Goal: Communication & Community: Answer question/provide support

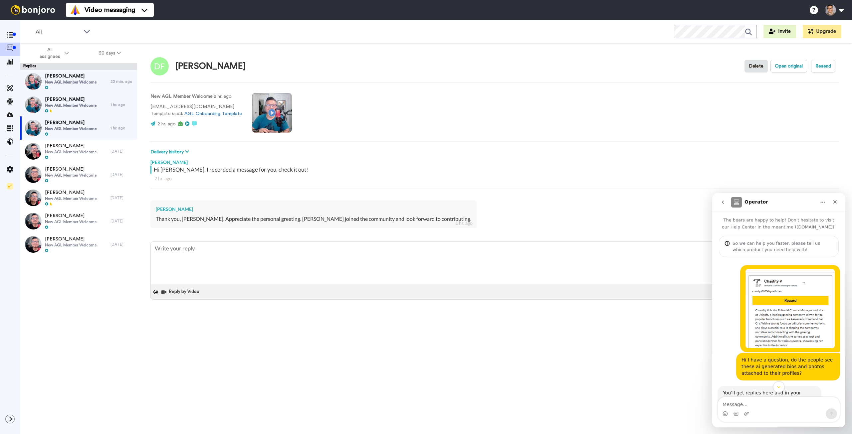
scroll to position [165, 0]
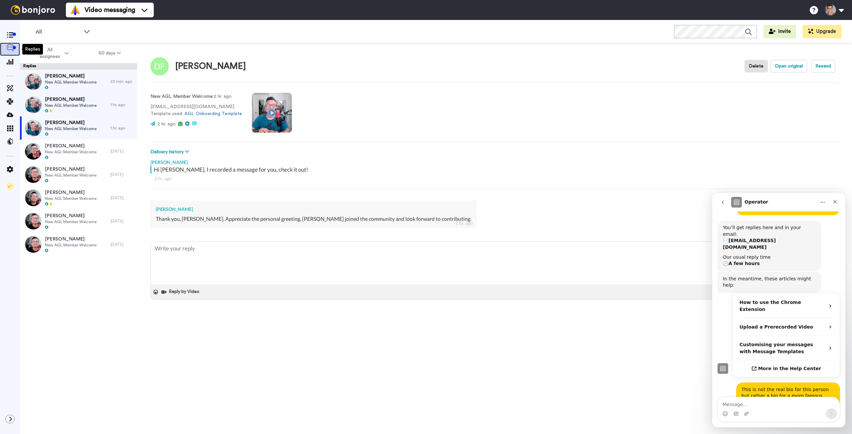
click at [13, 51] on icon at bounding box center [10, 48] width 7 height 7
type textarea "x"
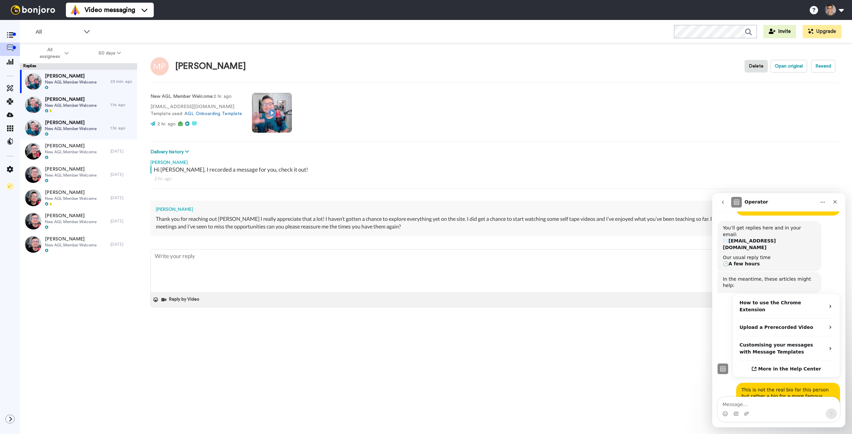
scroll to position [165, 0]
click at [81, 130] on span "New AGL Member Welcome" at bounding box center [71, 128] width 52 height 5
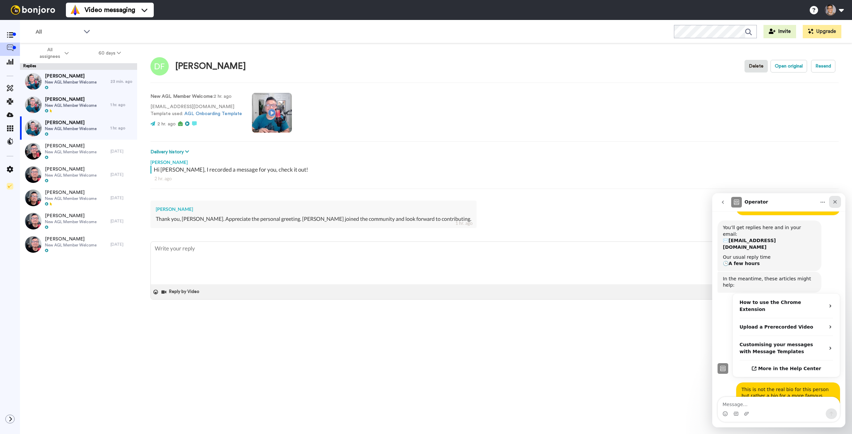
click at [835, 202] on icon "Close" at bounding box center [835, 202] width 4 height 4
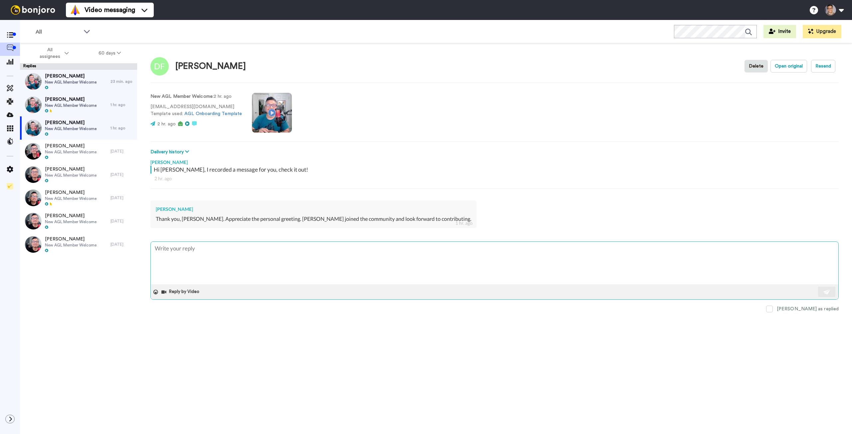
scroll to position [165, 0]
click at [152, 293] on div at bounding box center [156, 292] width 10 height 10
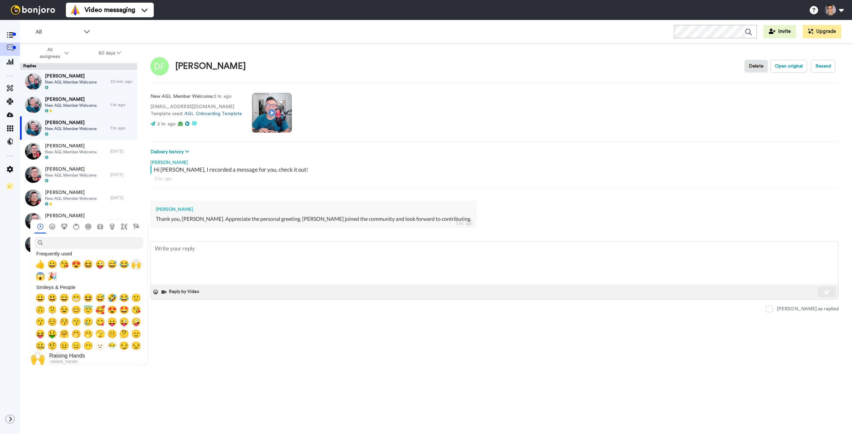
click at [130, 264] on div "😂" at bounding box center [124, 265] width 12 height 12
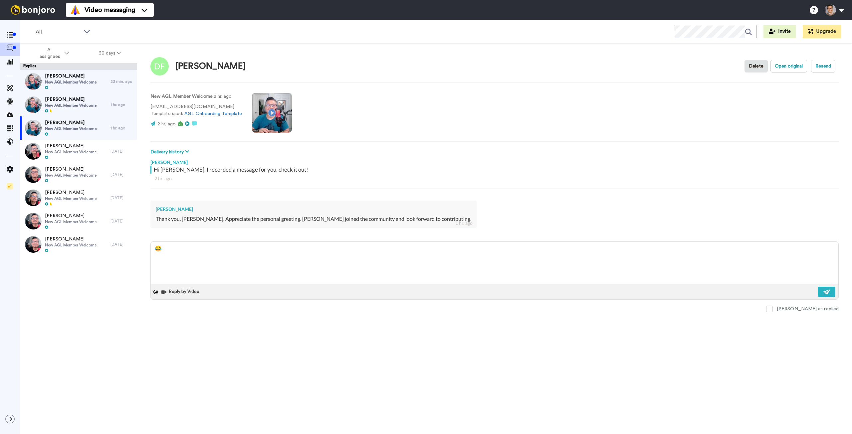
type textarea "x"
type textarea "😂"
click at [156, 292] on icon at bounding box center [155, 292] width 5 height 5
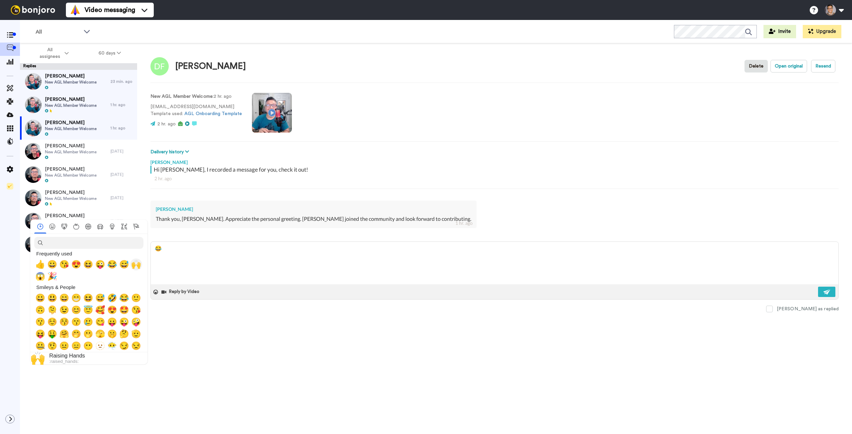
click at [137, 265] on span "🙌" at bounding box center [136, 264] width 10 height 9
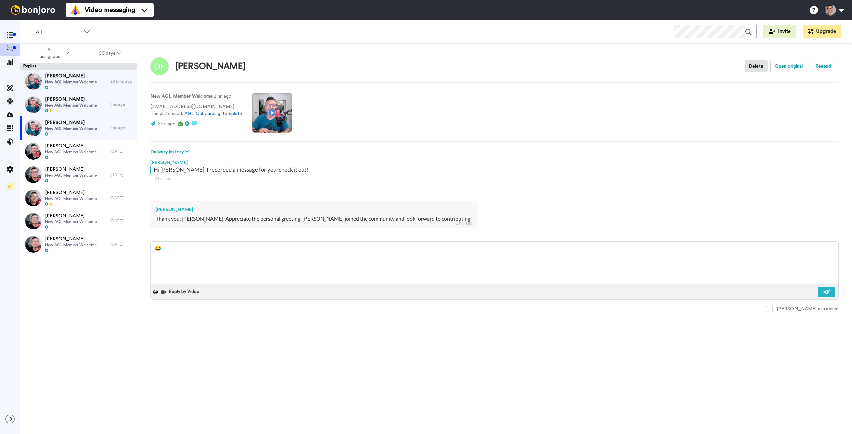
type textarea "x"
type textarea "😂🙌"
click at [163, 251] on textarea "😂🙌" at bounding box center [495, 263] width 688 height 43
type textarea "x"
type textarea "🙌"
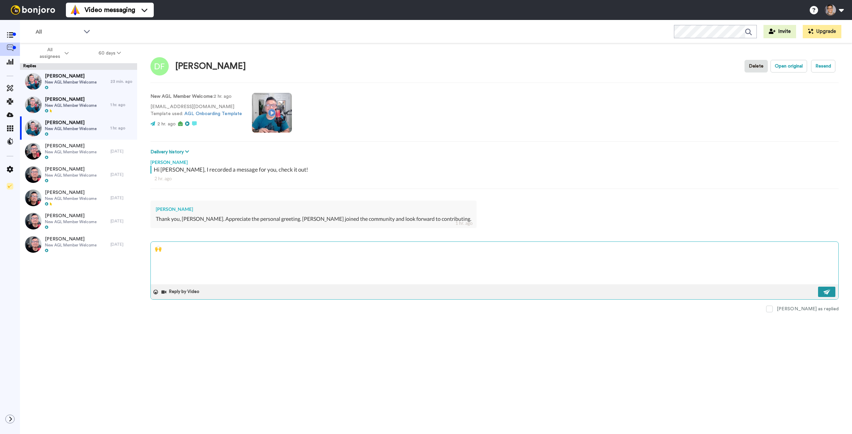
click at [826, 294] on img at bounding box center [826, 292] width 7 height 5
type textarea "x"
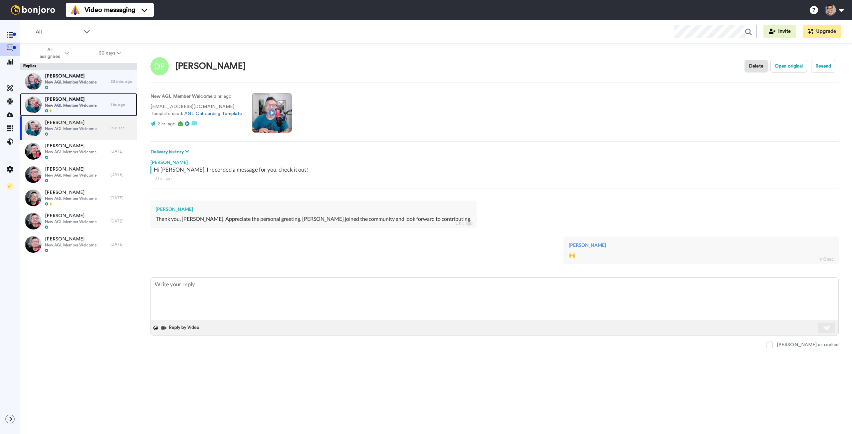
click at [69, 102] on span "[PERSON_NAME]" at bounding box center [71, 99] width 52 height 7
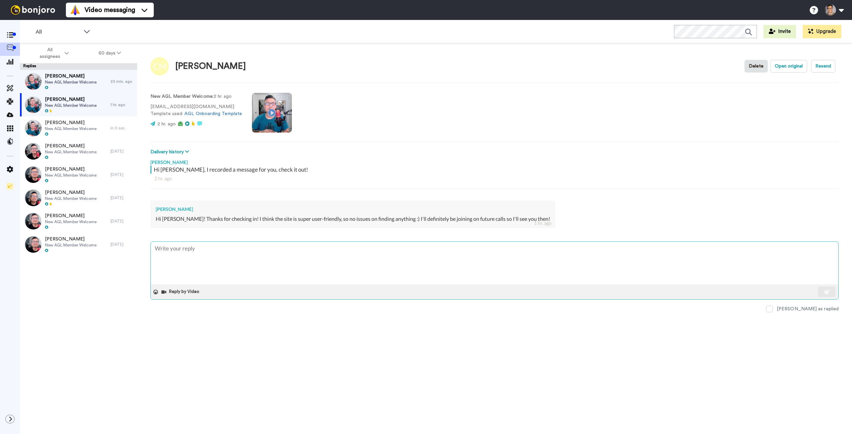
click at [354, 263] on textarea at bounding box center [495, 263] width 688 height 43
type textarea "x"
type textarea "G"
type textarea "x"
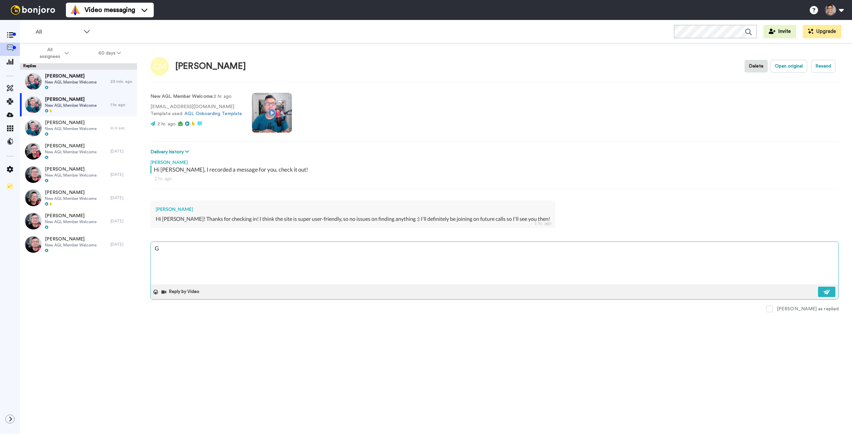
type textarea "Gr"
type textarea "x"
type textarea "Gre"
type textarea "x"
type textarea "Grea"
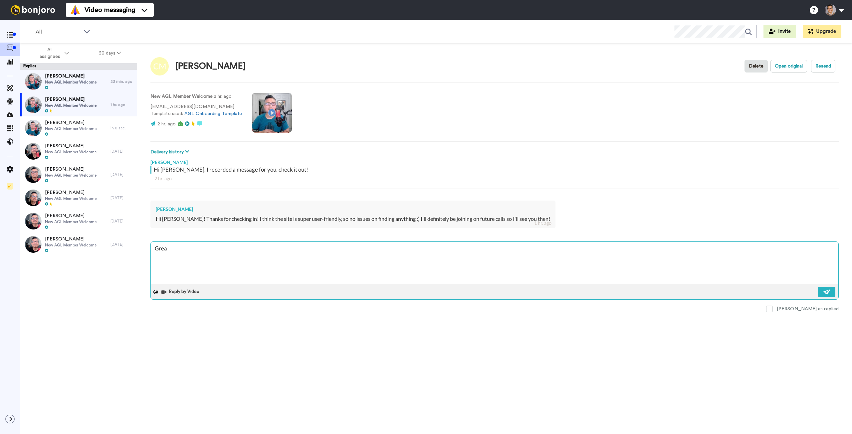
type textarea "x"
type textarea "Great"
type textarea "x"
type textarea "Great"
type textarea "x"
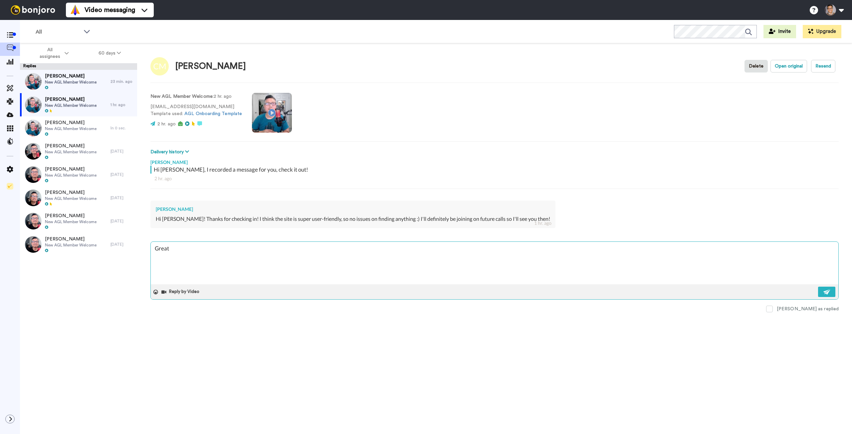
type textarea "Great t"
type textarea "x"
type textarea "Great to"
type textarea "x"
type textarea "Great to"
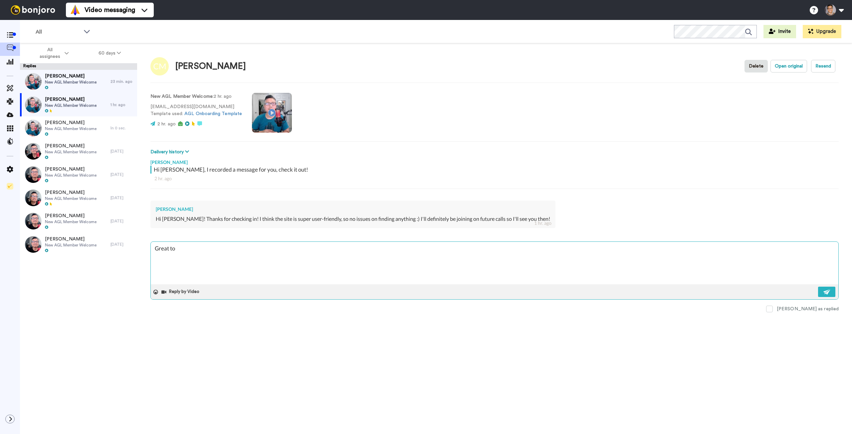
type textarea "x"
type textarea "Great to h"
type textarea "x"
type textarea "Great to he"
type textarea "x"
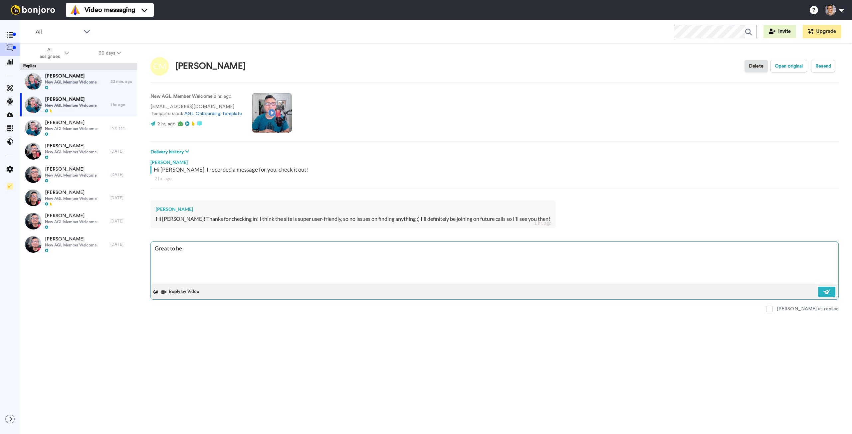
type textarea "Great to hea"
type textarea "x"
type textarea "Great to hear"
type textarea "x"
type textarea "Great to hear!"
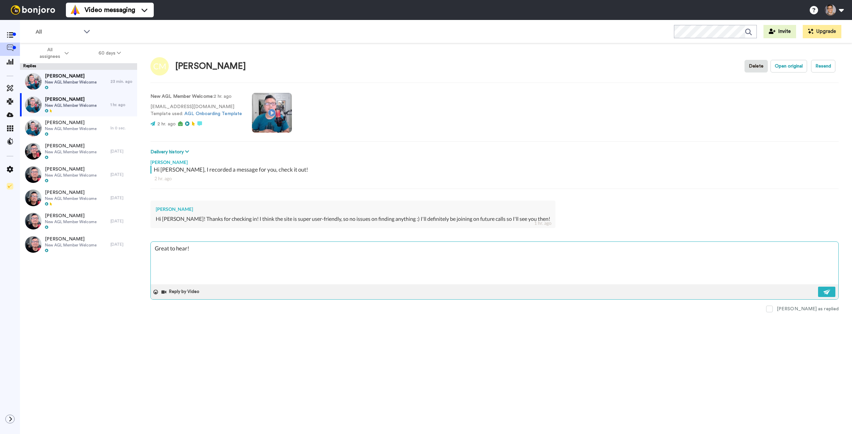
type textarea "x"
type textarea "Great to hear!"
click at [154, 292] on icon at bounding box center [155, 292] width 5 height 5
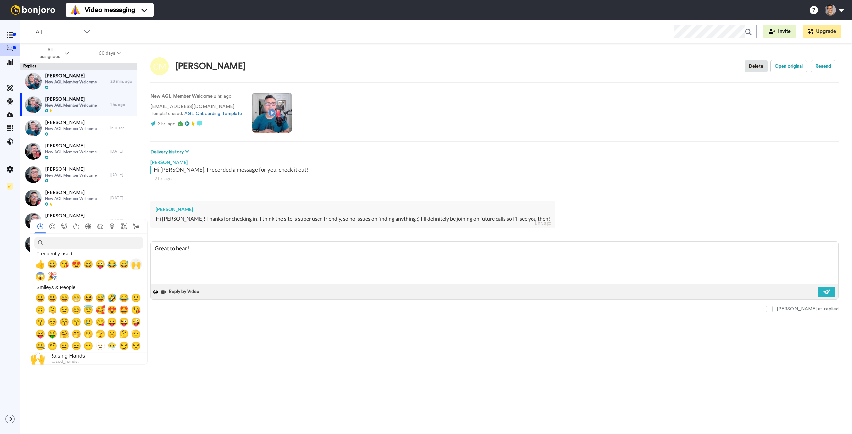
click at [137, 265] on span "🙌" at bounding box center [136, 264] width 10 height 9
type textarea "x"
type textarea "Great to hear! 🙌"
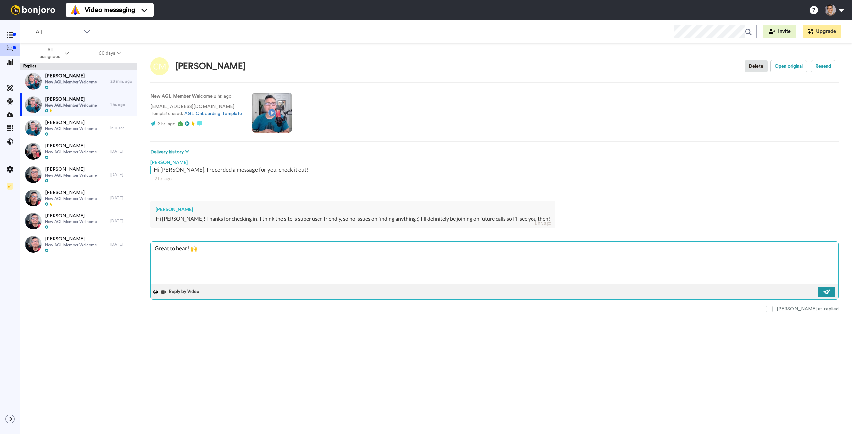
click at [825, 289] on button at bounding box center [826, 292] width 17 height 10
type textarea "x"
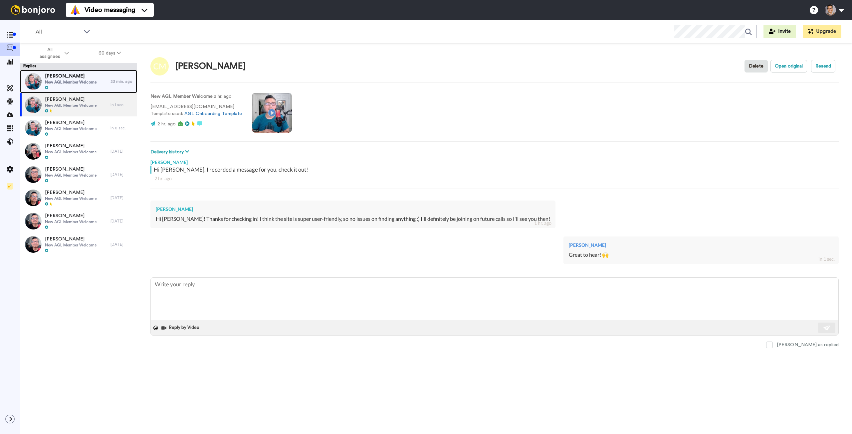
click at [74, 80] on span "New AGL Member Welcome" at bounding box center [71, 82] width 52 height 5
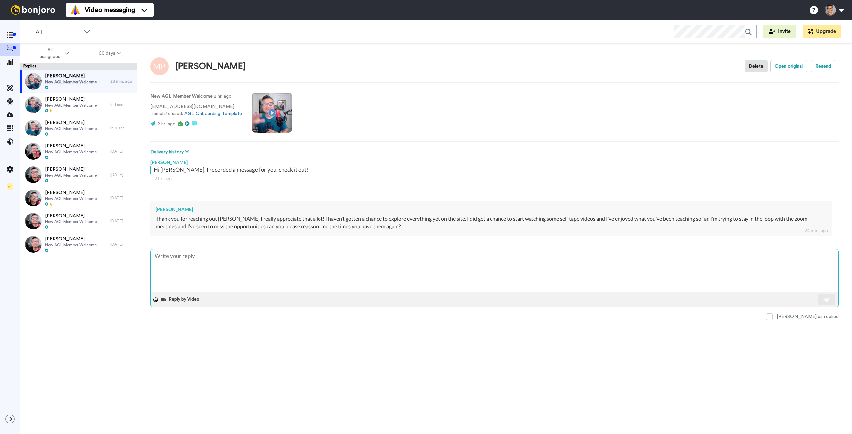
click at [389, 264] on textarea at bounding box center [495, 271] width 688 height 43
type textarea "x"
type textarea "H"
type textarea "x"
type textarea "Hi"
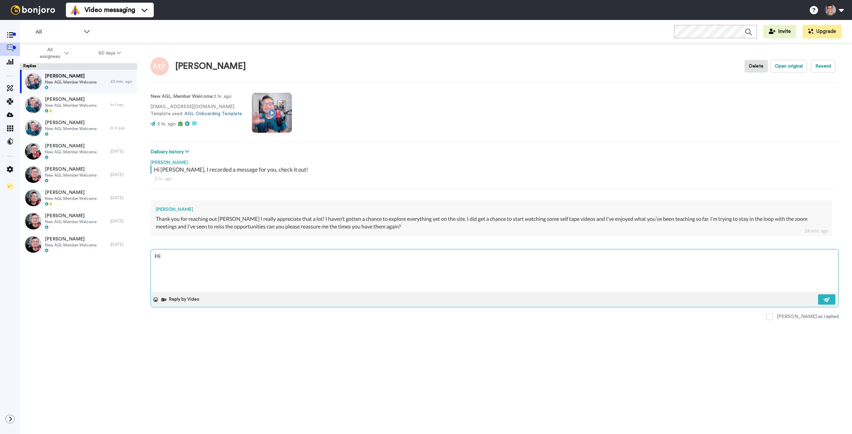
type textarea "x"
type textarea "Hi"
type textarea "x"
type textarea "Hi M"
type textarea "x"
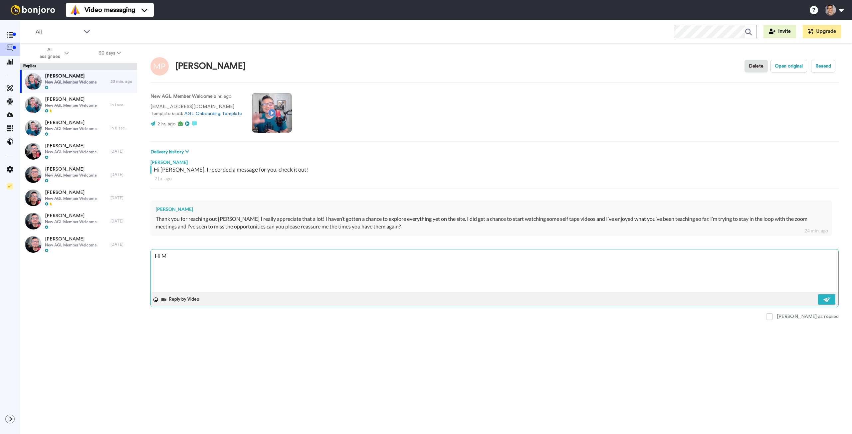
type textarea "Hi [PERSON_NAME]"
type textarea "x"
type textarea "Hi [PERSON_NAME]"
type textarea "x"
type textarea "Hi [PERSON_NAME]"
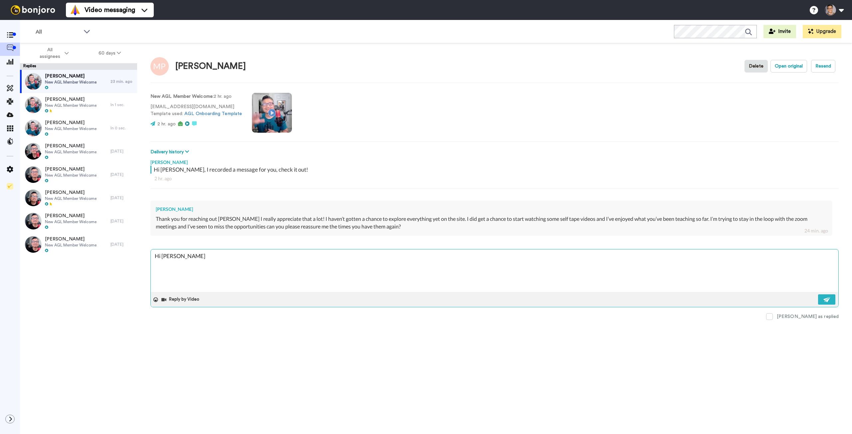
type textarea "x"
type textarea "Hi [PERSON_NAME]"
type textarea "x"
type textarea "Hi [PERSON_NAME]"
type textarea "x"
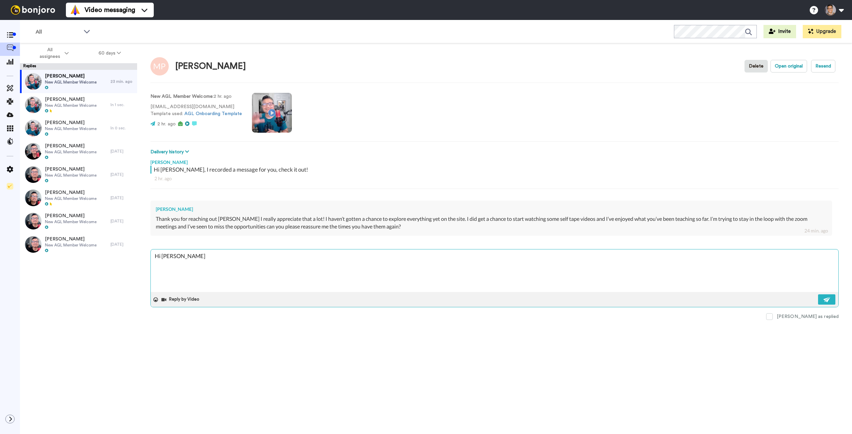
type textarea "Hi [PERSON_NAME]"
type textarea "x"
type textarea "Hi [PERSON_NAME],"
type textarea "x"
type textarea "Hi [PERSON_NAME],"
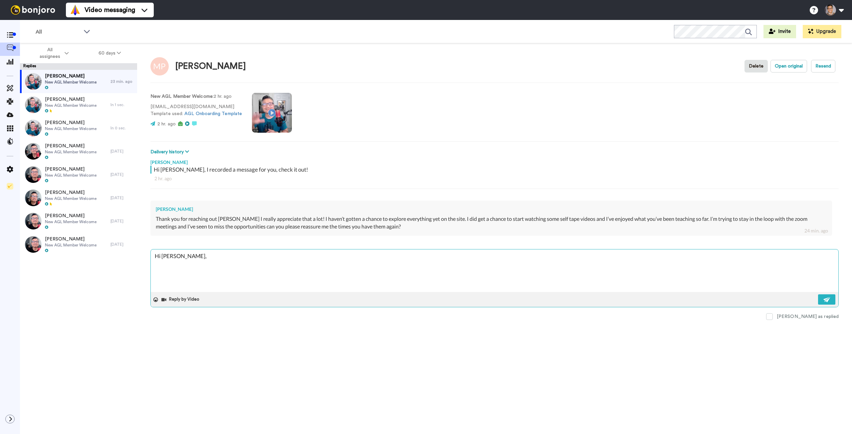
type textarea "x"
type textarea "Hi [PERSON_NAME], w"
type textarea "x"
type textarea "Hi [PERSON_NAME], we"
type textarea "x"
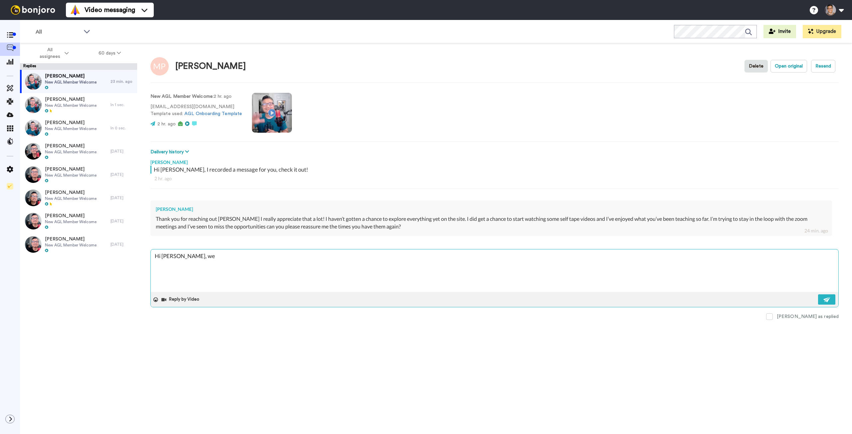
type textarea "Hi [PERSON_NAME], we"
type textarea "x"
type textarea "Hi [PERSON_NAME], we d"
type textarea "x"
type textarea "Hi [PERSON_NAME], we do"
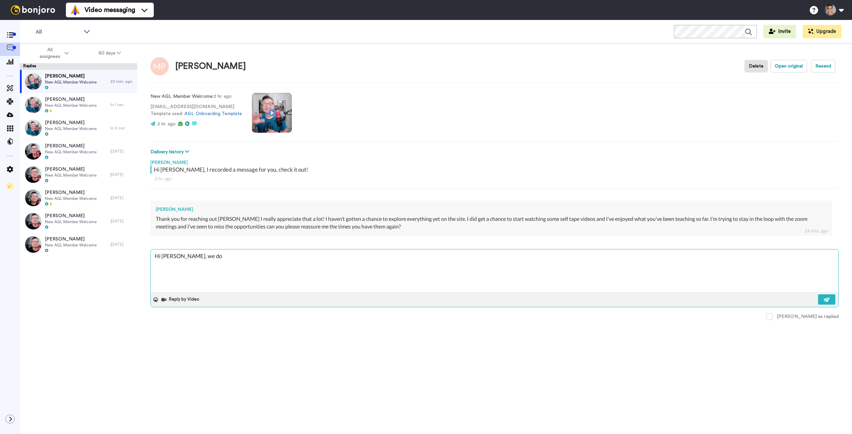
type textarea "x"
type textarea "Hi [PERSON_NAME], we don"
type textarea "x"
type textarea "Hi [PERSON_NAME], we don'"
type textarea "x"
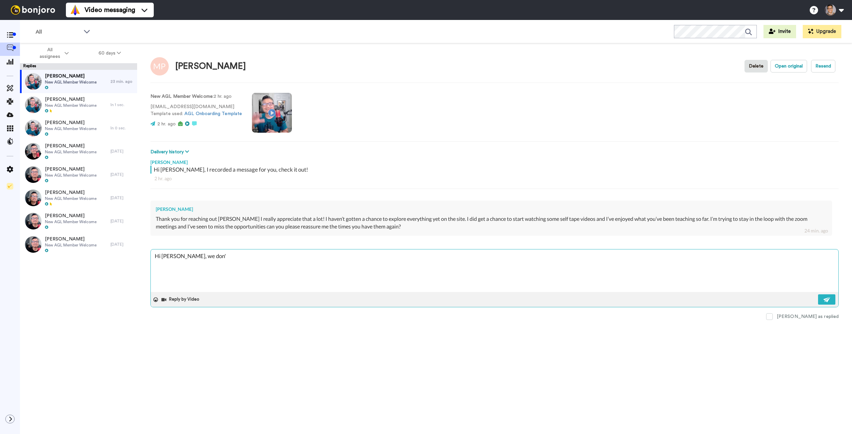
type textarea "Hi [PERSON_NAME], we don't"
type textarea "x"
type textarea "Hi [PERSON_NAME], we don't"
type textarea "x"
type textarea "Hi [PERSON_NAME], we don't h"
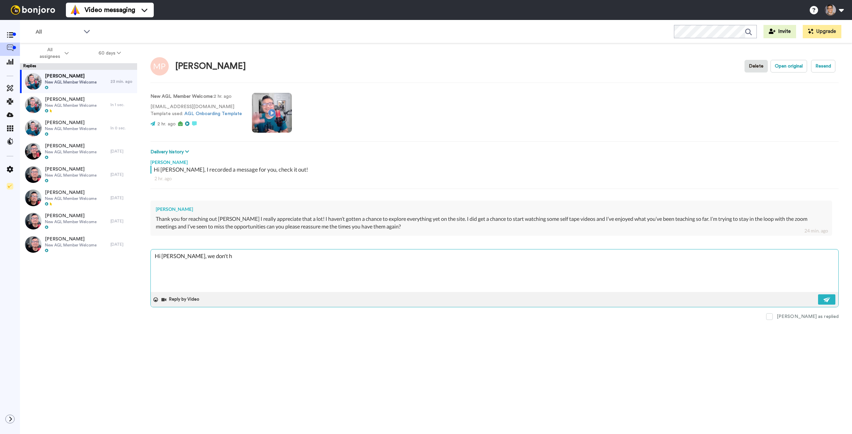
type textarea "x"
type textarea "Hi [PERSON_NAME], we don't ha"
type textarea "x"
type textarea "Hi [PERSON_NAME], we don't hav"
type textarea "x"
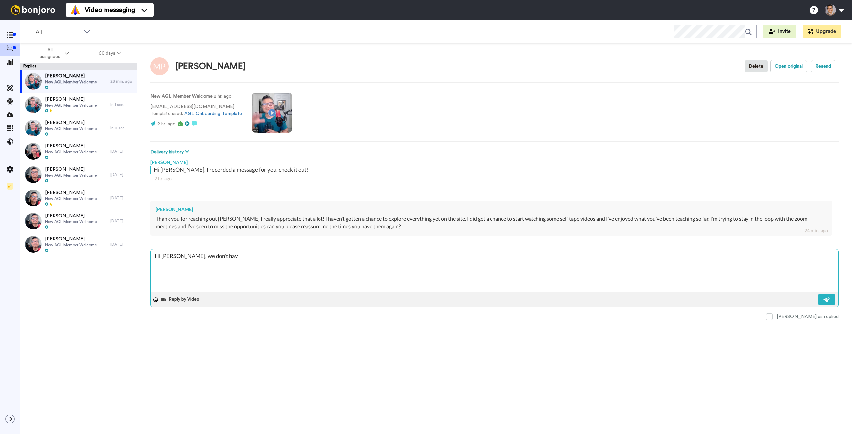
type textarea "Hi [PERSON_NAME], we don't have"
type textarea "x"
type textarea "Hi [PERSON_NAME], we don't have"
type textarea "x"
type textarea "Hi [PERSON_NAME], we don't have s"
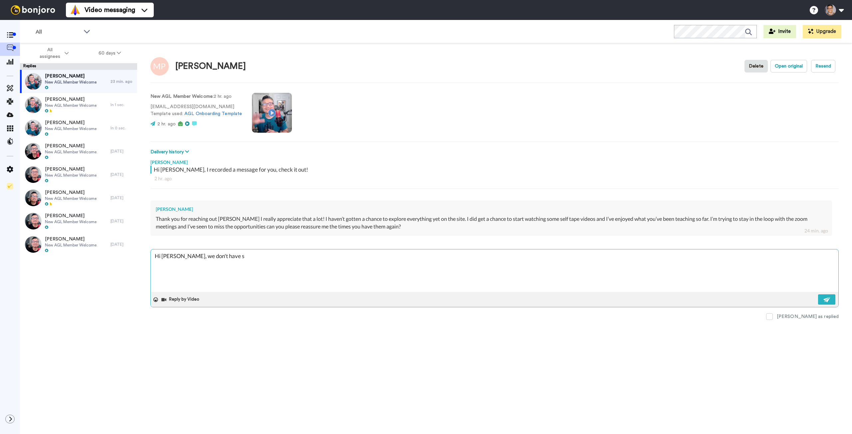
type textarea "x"
type textarea "Hi [PERSON_NAME], we don't have st"
type textarea "x"
type textarea "Hi [PERSON_NAME], we don't have sta"
type textarea "x"
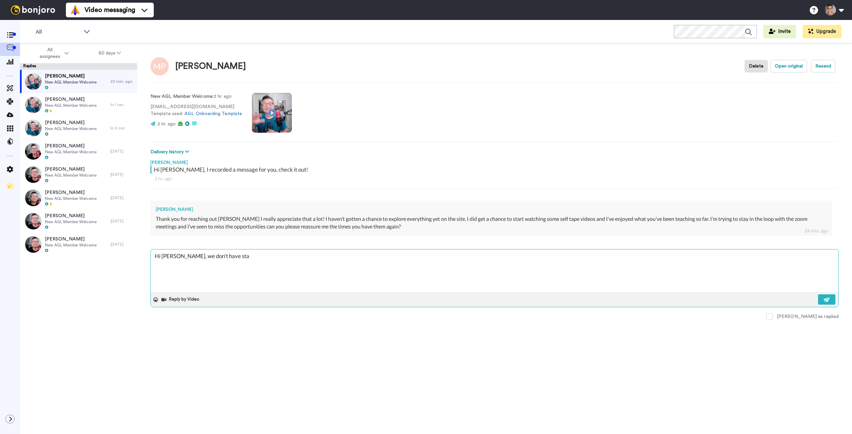
type textarea "Hi [PERSON_NAME], we don't have [PERSON_NAME]"
type textarea "x"
type textarea "Hi [PERSON_NAME], we don't have stand"
type textarea "x"
type textarea "Hi [PERSON_NAME], we don't have standa"
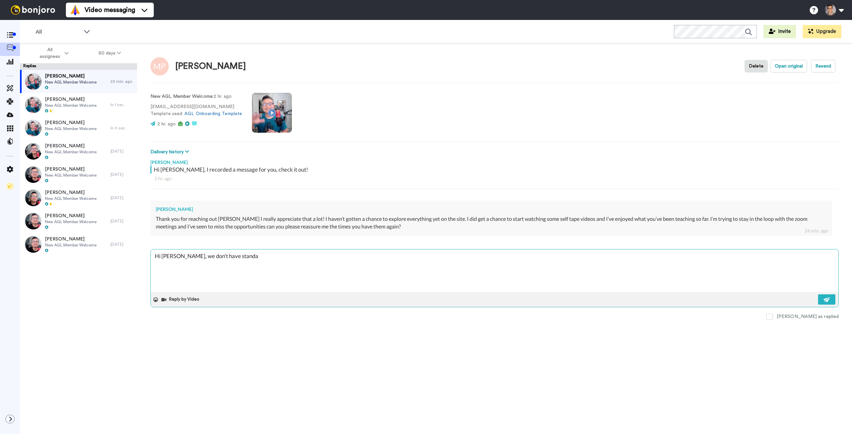
type textarea "x"
type textarea "Hi [PERSON_NAME], we don't have standar"
type textarea "x"
type textarea "Hi [PERSON_NAME], we don't have standard"
type textarea "x"
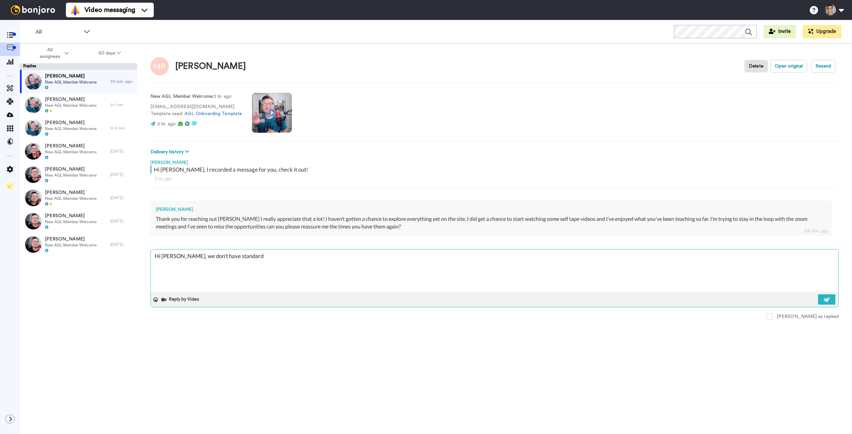
type textarea "Hi [PERSON_NAME], we don't have standard"
type textarea "x"
type textarea "Hi [PERSON_NAME], we don't have standard t"
type textarea "x"
type textarea "Hi [PERSON_NAME], we don't have standard ti"
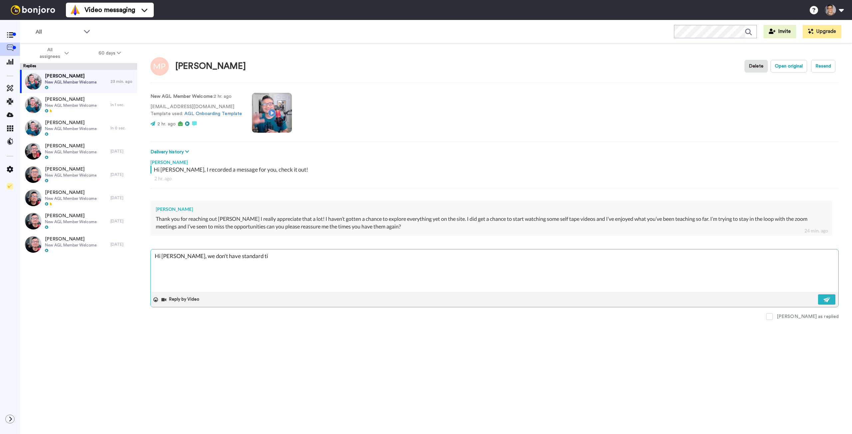
type textarea "x"
type textarea "Hi [PERSON_NAME], we don't have standard [PERSON_NAME]"
type textarea "x"
type textarea "Hi [PERSON_NAME], we don't have standard time"
type textarea "x"
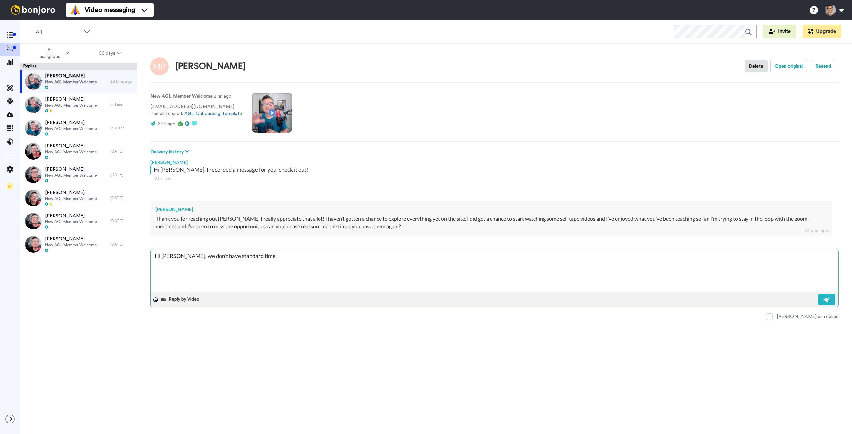
type textarea "Hi [PERSON_NAME], we don't have standard times"
type textarea "x"
type textarea "Hi [PERSON_NAME], we don't have standard times"
type textarea "x"
type textarea "Hi [PERSON_NAME], we don't have standard times fo"
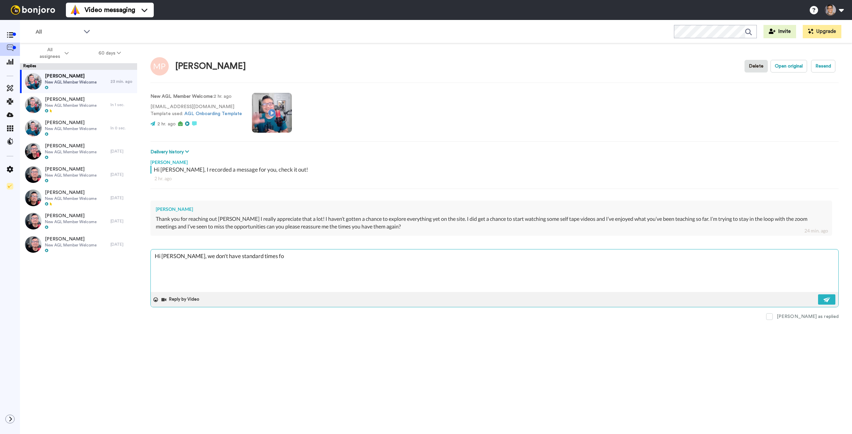
type textarea "x"
type textarea "Hi [PERSON_NAME], we don't have standard times for"
type textarea "x"
type textarea "Hi [PERSON_NAME], we don't have standard times for"
type textarea "x"
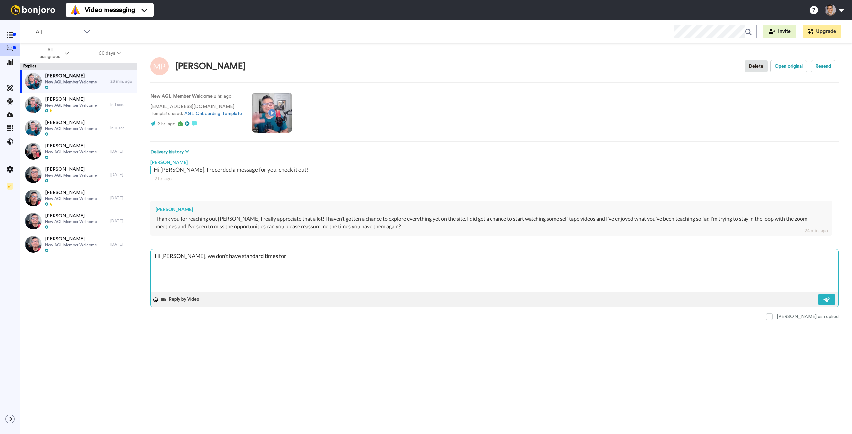
type textarea "Hi [PERSON_NAME], we don't have standard times for o"
type textarea "x"
type textarea "Hi [PERSON_NAME], we don't have standard times for ou"
type textarea "x"
type textarea "Hi [PERSON_NAME], we don't have standard times for our"
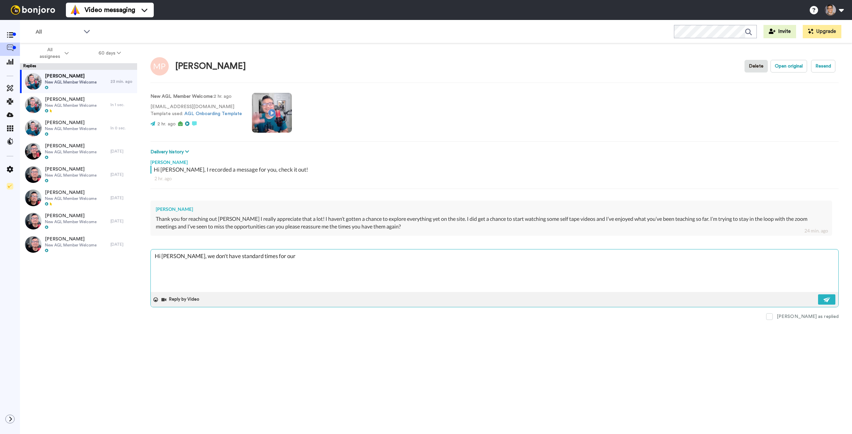
type textarea "x"
type textarea "Hi [PERSON_NAME], we don't have standard times for our"
type textarea "x"
type textarea "Hi [PERSON_NAME], we don't have standard times for our z"
type textarea "x"
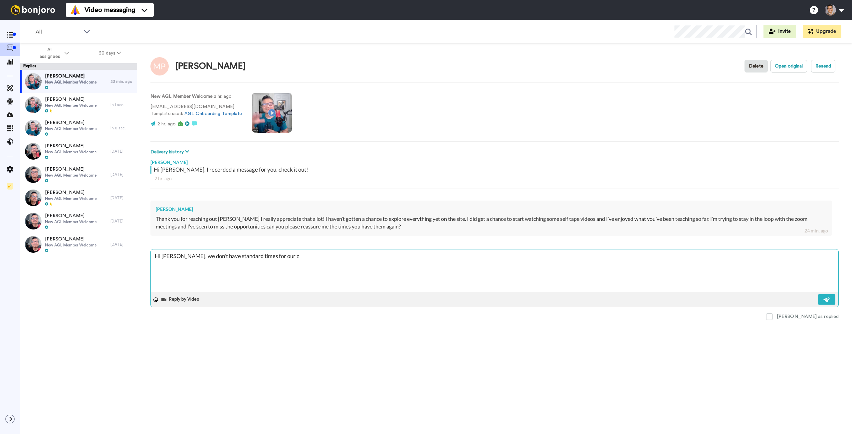
type textarea "Hi [PERSON_NAME], we don't have standard times for our zo"
type textarea "x"
type textarea "Hi [PERSON_NAME], we don't have standard times for our zoo"
type textarea "x"
type textarea "Hi [PERSON_NAME], we don't have standard times for our zoom"
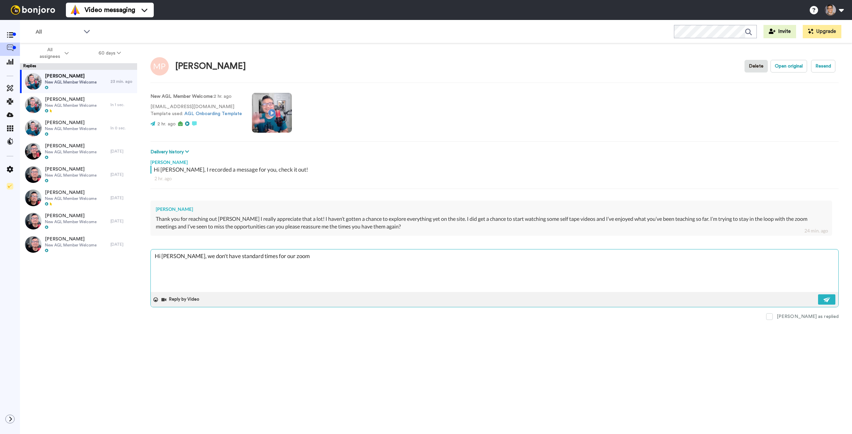
type textarea "x"
type textarea "Hi [PERSON_NAME], we don't have standard times for our zoom"
type textarea "x"
type textarea "Hi [PERSON_NAME], we don't have standard times for our zoom m"
type textarea "x"
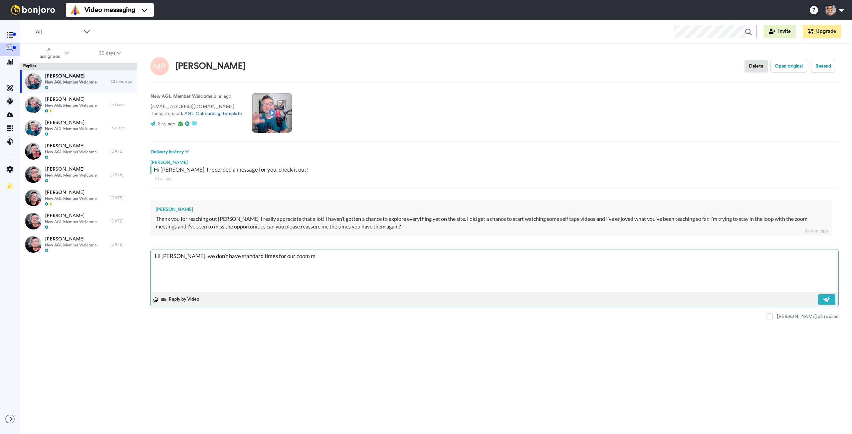
type textarea "Hi [PERSON_NAME], we don't have standard times for our zoom me"
type textarea "x"
type textarea "Hi [PERSON_NAME], we don't have standard times for our zoom mee"
type textarea "x"
type textarea "Hi [PERSON_NAME], we don't have standard times for our zoom meet"
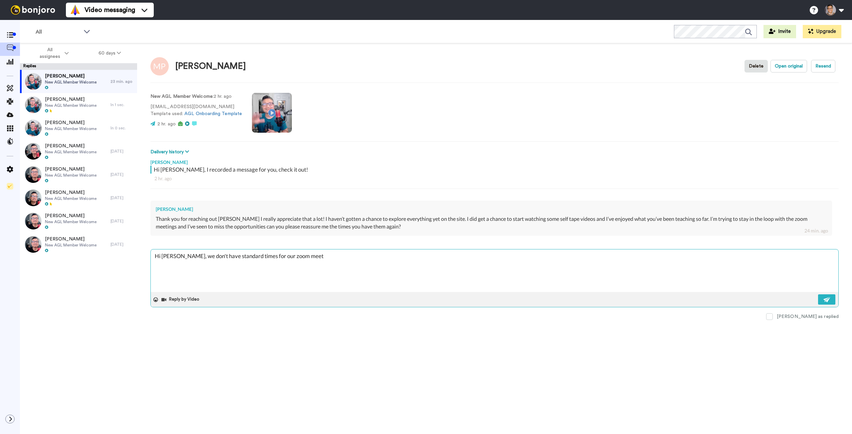
type textarea "x"
type textarea "Hi [PERSON_NAME], we don't have standard times for our zoom meeti"
type textarea "x"
type textarea "Hi [PERSON_NAME], we don't have standard times for our zoom meetin"
type textarea "x"
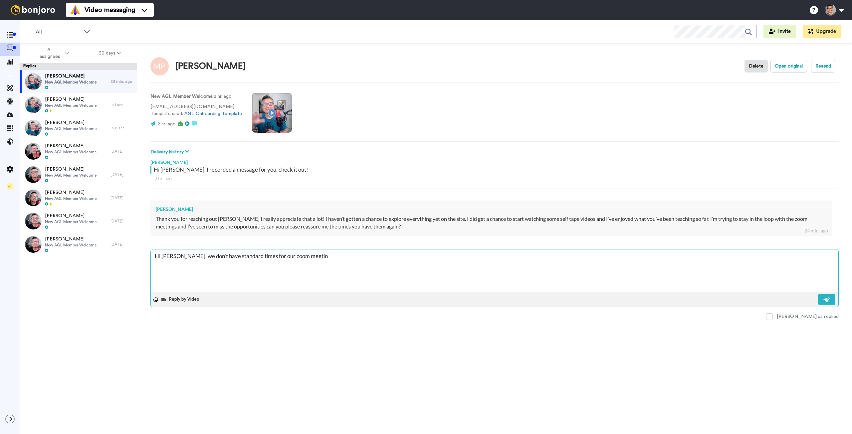
type textarea "Hi [PERSON_NAME], we don't have standard times for our zoom meeting"
type textarea "x"
type textarea "Hi [PERSON_NAME], we don't have standard times for our zoom meetings"
type textarea "x"
type textarea "Hi [PERSON_NAME], we don't have standard times for our zoom meetings."
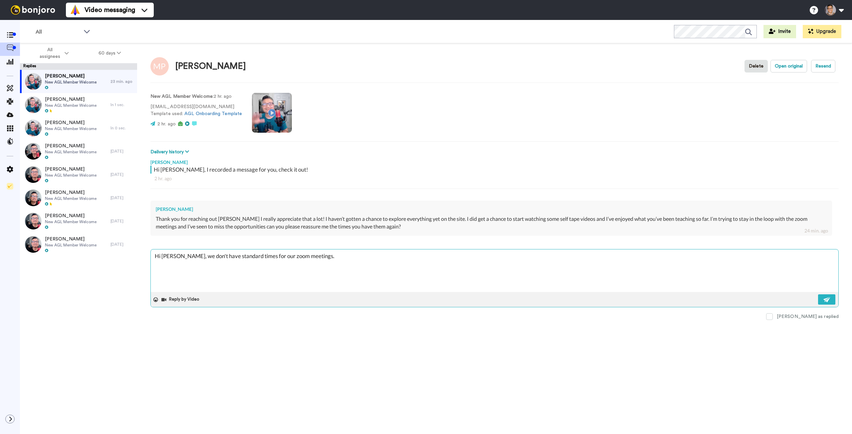
type textarea "x"
type textarea "Hi [PERSON_NAME], we don't have standard times for our zoom meetings."
type textarea "x"
type textarea "Hi [PERSON_NAME], we don't have standard times for our zoom meetings. W"
type textarea "x"
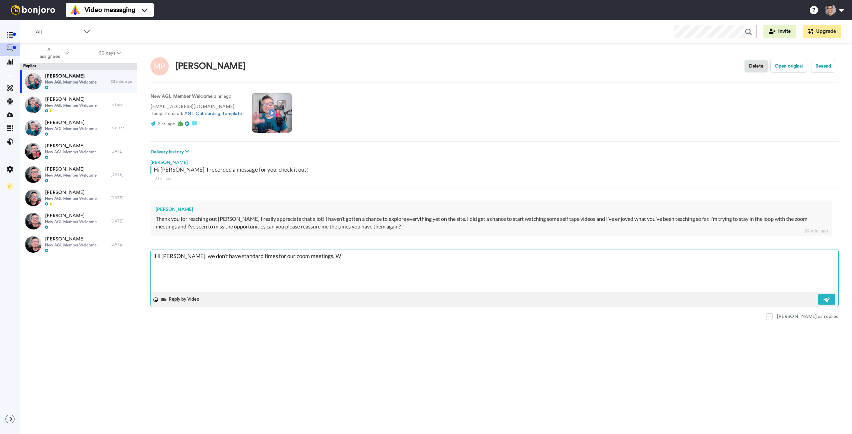
type textarea "Hi [PERSON_NAME], we don't have standard times for our zoom meetings. We"
type textarea "x"
type textarea "Hi [PERSON_NAME], we don't have standard times for our zoom meetings. We"
type textarea "x"
type textarea "Hi [PERSON_NAME], we don't have standard times for our zoom meetings. We p"
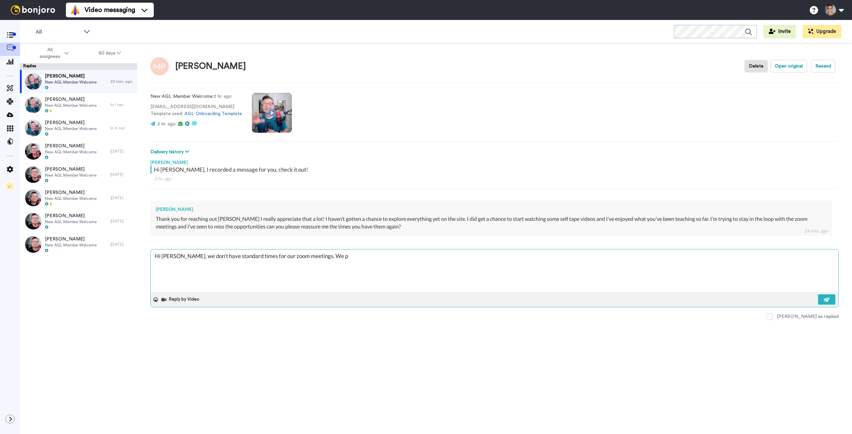
type textarea "x"
type textarea "Hi [PERSON_NAME], we don't have standard times for our zoom meetings. We pu"
type textarea "x"
type textarea "Hi [PERSON_NAME], we don't have standard times for our zoom meetings. We pur"
type textarea "x"
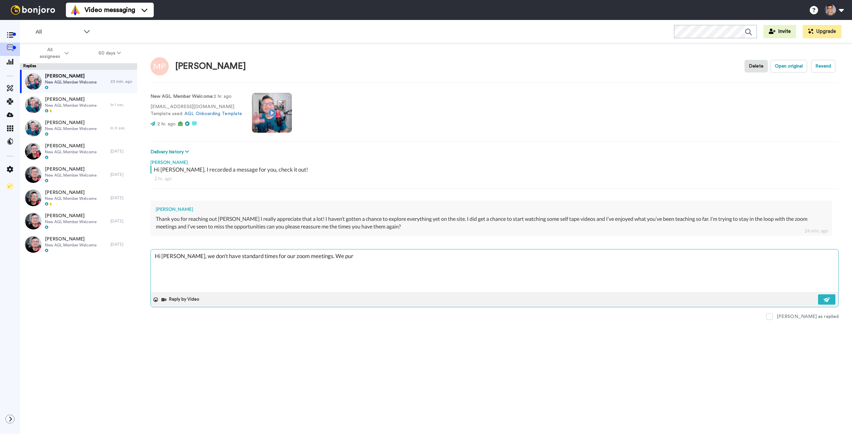
type textarea "Hi [PERSON_NAME], we don't have standard times for our zoom meetings. We purp"
type textarea "x"
type textarea "Hi [PERSON_NAME], we don't have standard times for our zoom meetings. We purpo"
type textarea "x"
type textarea "Hi [PERSON_NAME], we don't have standard times for our zoom meetings. We purpos"
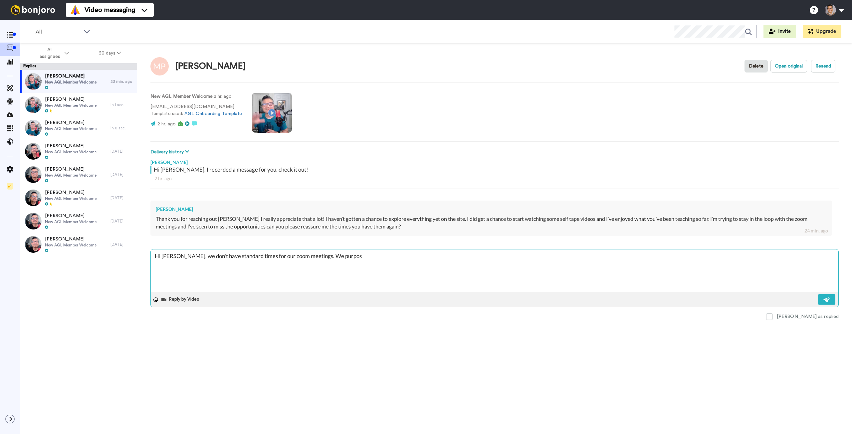
type textarea "x"
type textarea "Hi [PERSON_NAME], we don't have standard times for our zoom meetings. We purpose"
type textarea "x"
type textarea "Hi [PERSON_NAME], we don't have standard times for our zoom meetings. We purpos…"
type textarea "x"
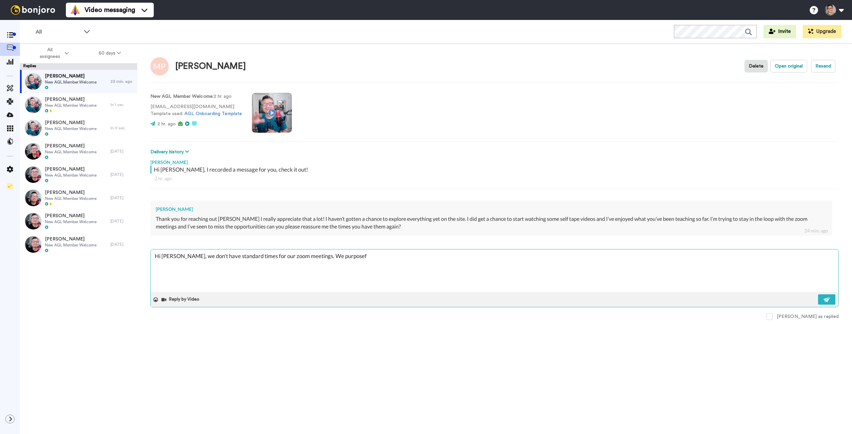
type textarea "Hi [PERSON_NAME], we don't have standard times for our zoom meetings. We purpos…"
type textarea "x"
type textarea "Hi [PERSON_NAME], we don't have standard times for our zoom meetings. We purpos…"
type textarea "x"
type textarea "Hi [PERSON_NAME], we don't have standard times for our zoom meetings. We purpos…"
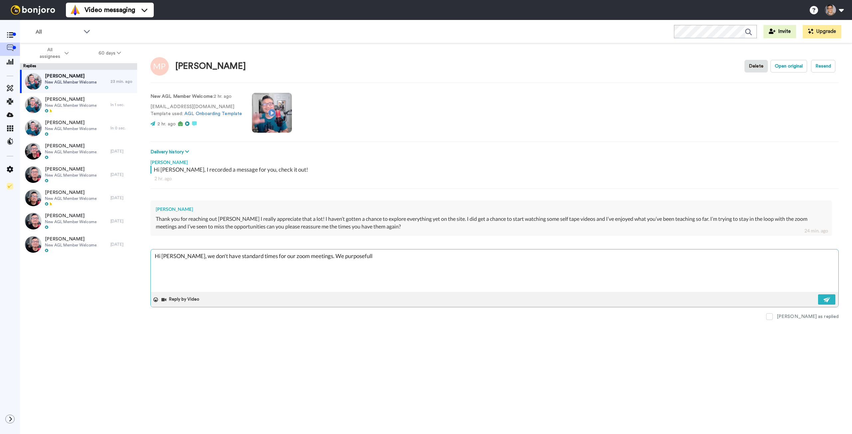
type textarea "x"
type textarea "Hi [PERSON_NAME], we don't have standard times for our zoom meetings. We purpos…"
type textarea "x"
type textarea "Hi [PERSON_NAME], we don't have standard times for our zoom meetings. We purpos…"
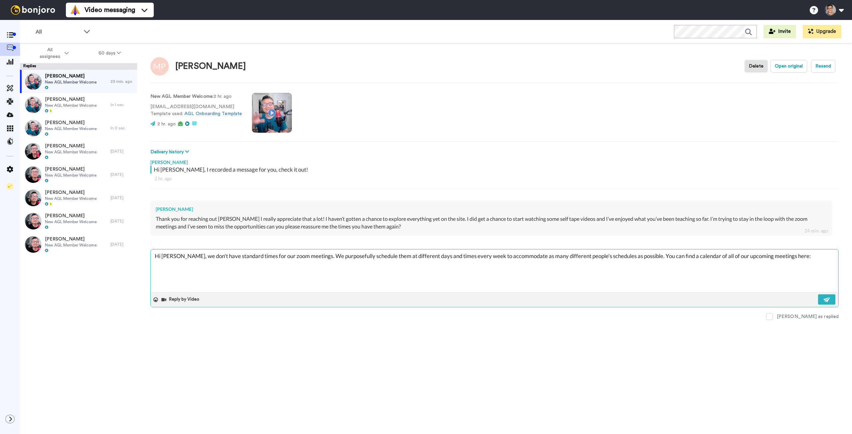
click at [811, 259] on textarea "Hi [PERSON_NAME], we don't have standard times for our zoom meetings. We purpos…" at bounding box center [495, 271] width 688 height 43
paste textarea "[URL][DOMAIN_NAME]"
click at [828, 300] on img at bounding box center [826, 299] width 7 height 5
